Goal: Task Accomplishment & Management: Manage account settings

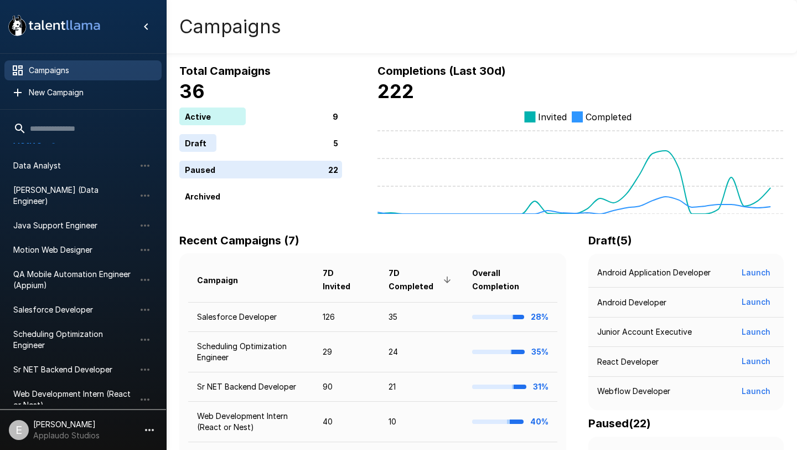
scroll to position [17, 0]
click at [105, 243] on span "Motion Web Designer" at bounding box center [74, 248] width 122 height 11
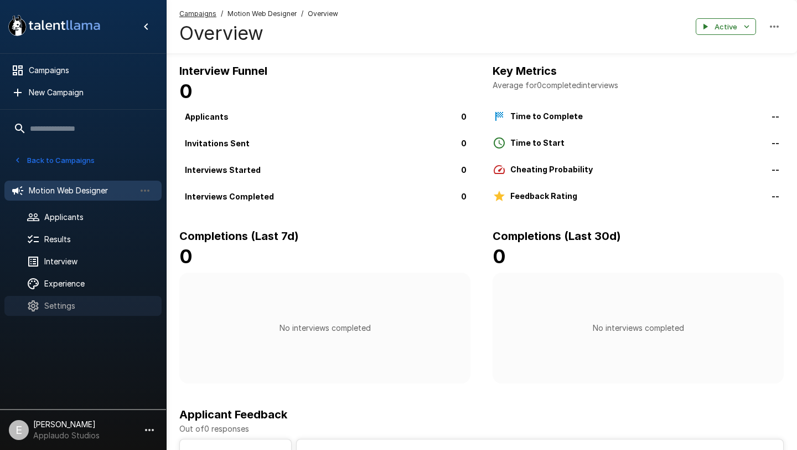
click at [80, 302] on span "Settings" at bounding box center [98, 305] width 109 height 11
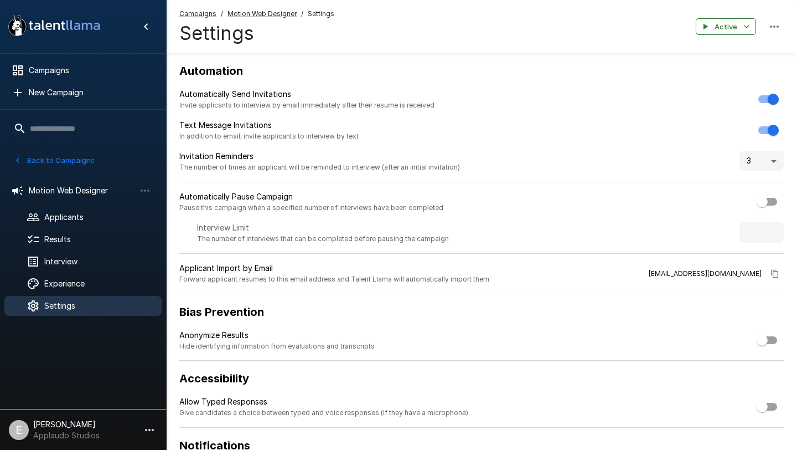
click at [86, 25] on icon ".st0{fill:#FFFFFF;} .st1{fill:#76a4ed;}" at bounding box center [54, 25] width 100 height 29
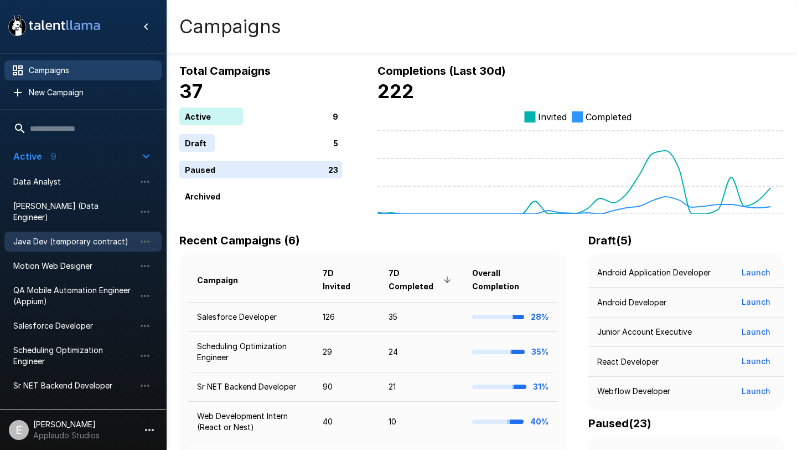
click at [100, 236] on span "Java Dev (temporary contract)" at bounding box center [74, 241] width 122 height 11
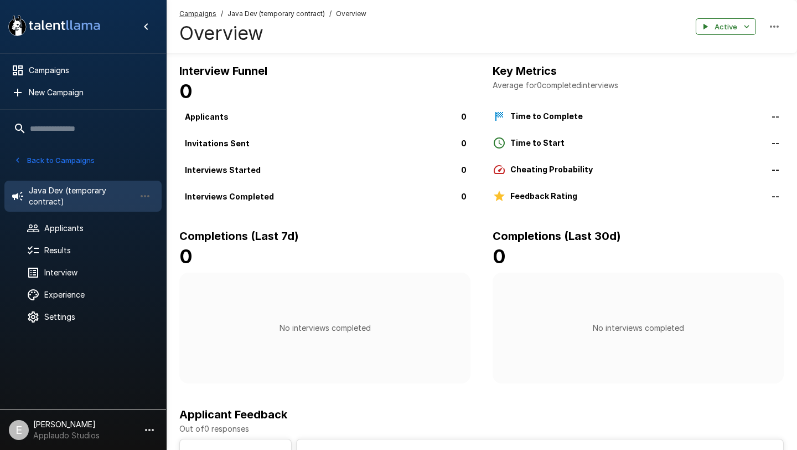
click at [64, 330] on ul "Java Dev (temporary contract) Applicants Results Interview Experience Settings" at bounding box center [83, 253] width 166 height 162
click at [64, 323] on div "Settings" at bounding box center [82, 317] width 157 height 20
